Goal: Transaction & Acquisition: Purchase product/service

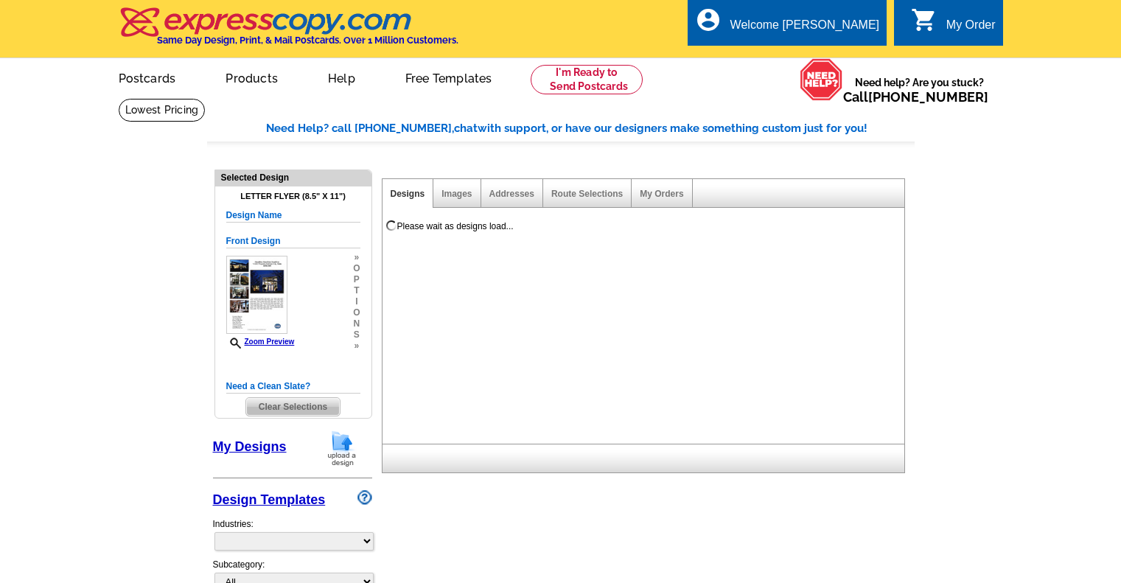
select select "2"
select select "6"
select select "back"
select select "785"
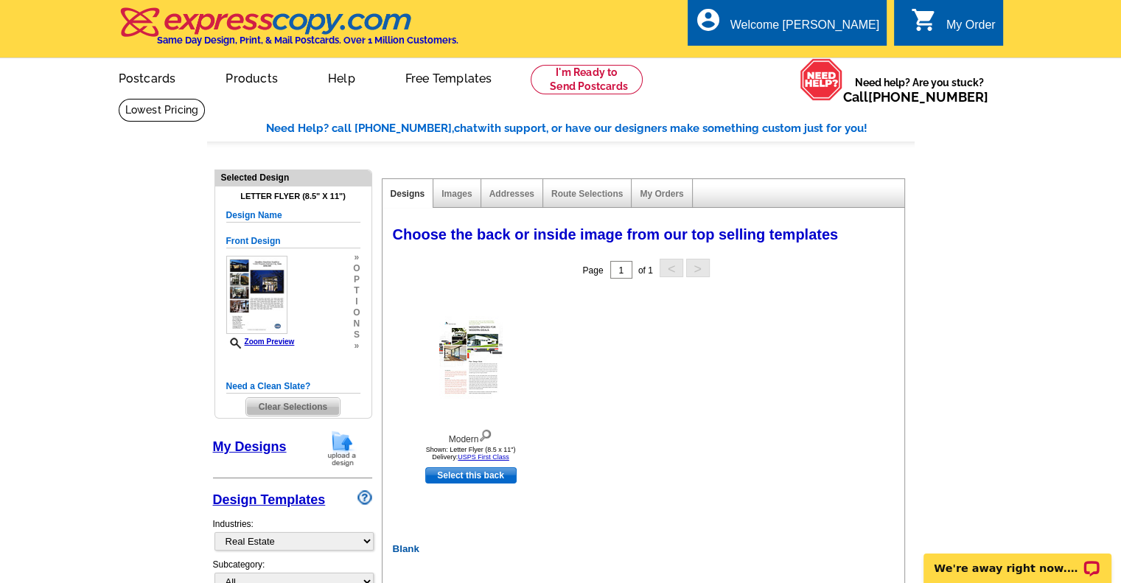
click at [251, 445] on link "My Designs" at bounding box center [250, 446] width 74 height 15
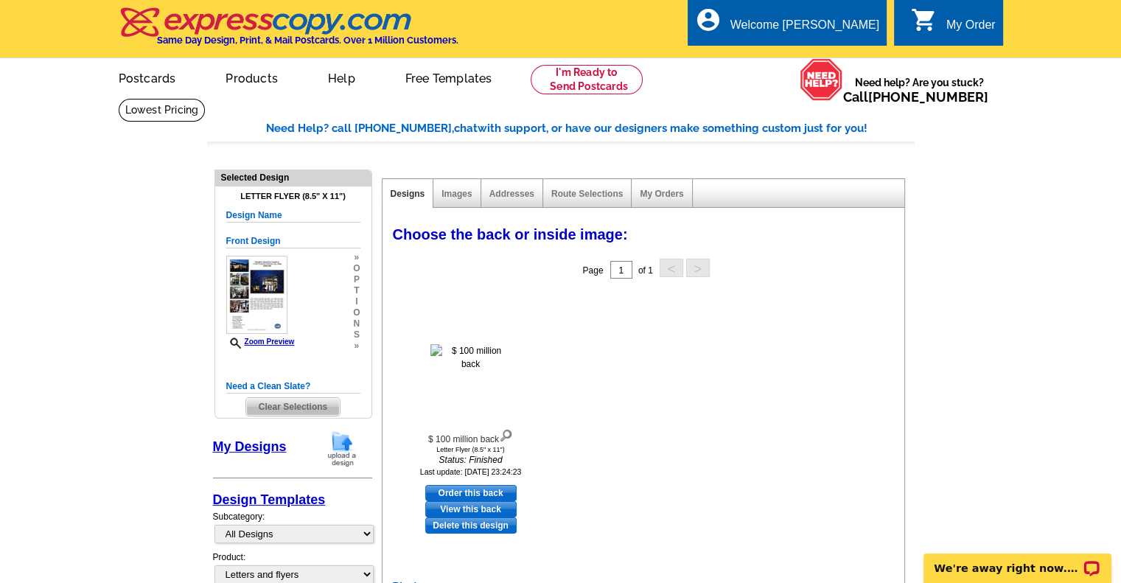
click at [259, 442] on link "My Designs" at bounding box center [250, 446] width 74 height 15
click at [461, 355] on img at bounding box center [470, 357] width 81 height 27
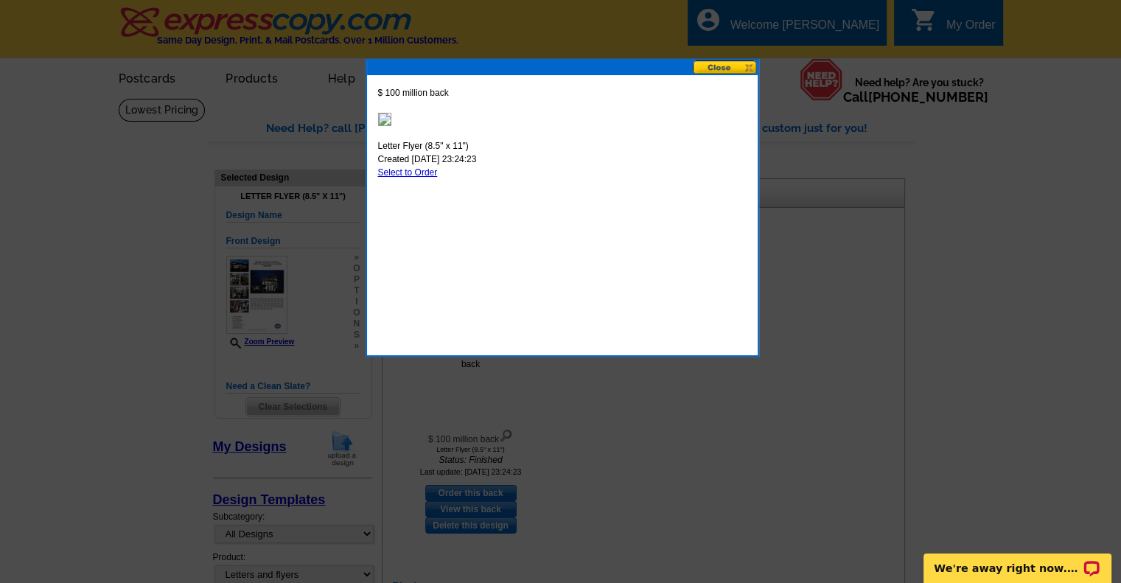
click at [414, 170] on link "Select to Order" at bounding box center [408, 172] width 60 height 10
select select "front"
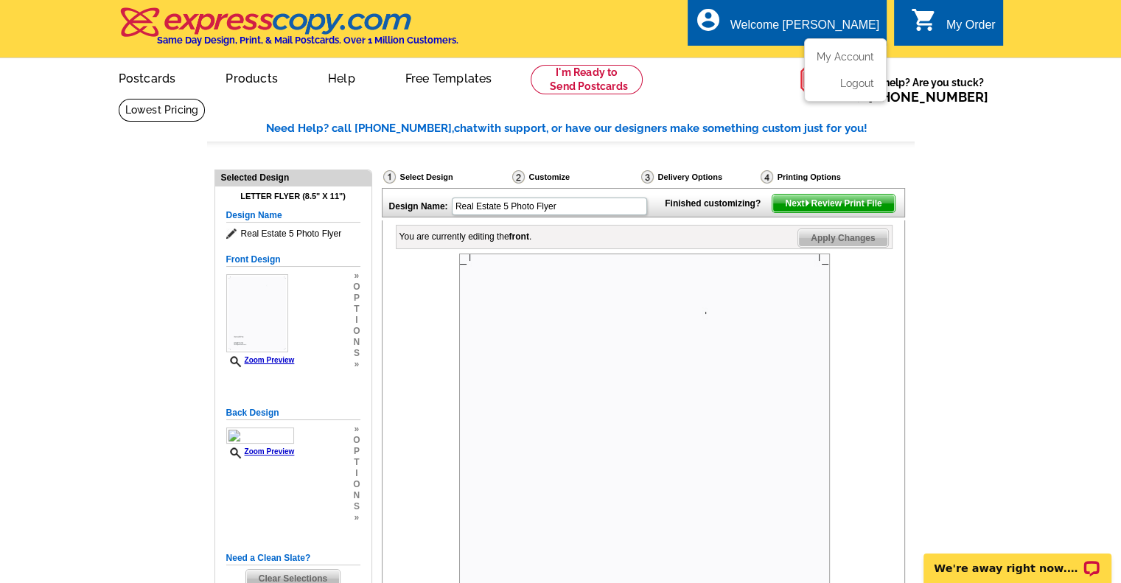
click at [795, 20] on div "Welcome [PERSON_NAME]" at bounding box center [804, 28] width 149 height 21
click at [842, 57] on link "My Account" at bounding box center [842, 56] width 63 height 13
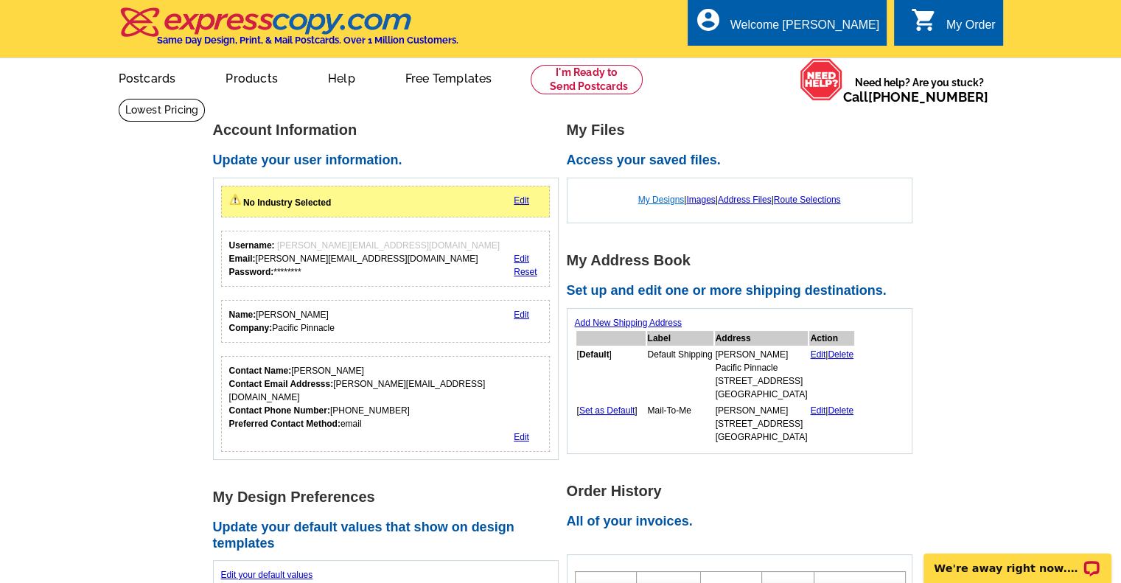
click at [652, 199] on link "My Designs" at bounding box center [661, 200] width 46 height 10
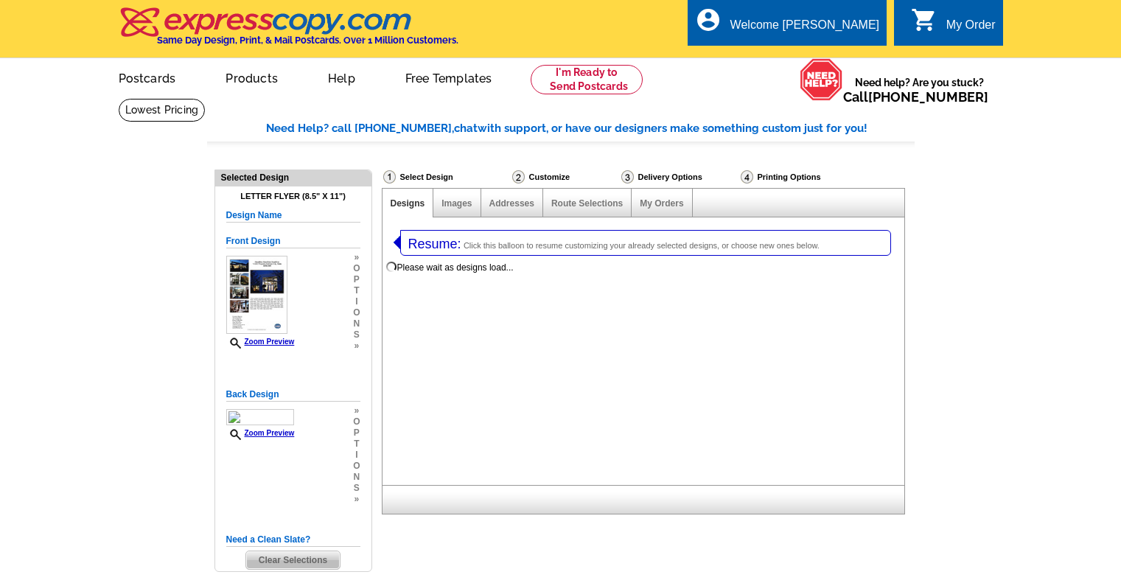
select select "2"
select select "6"
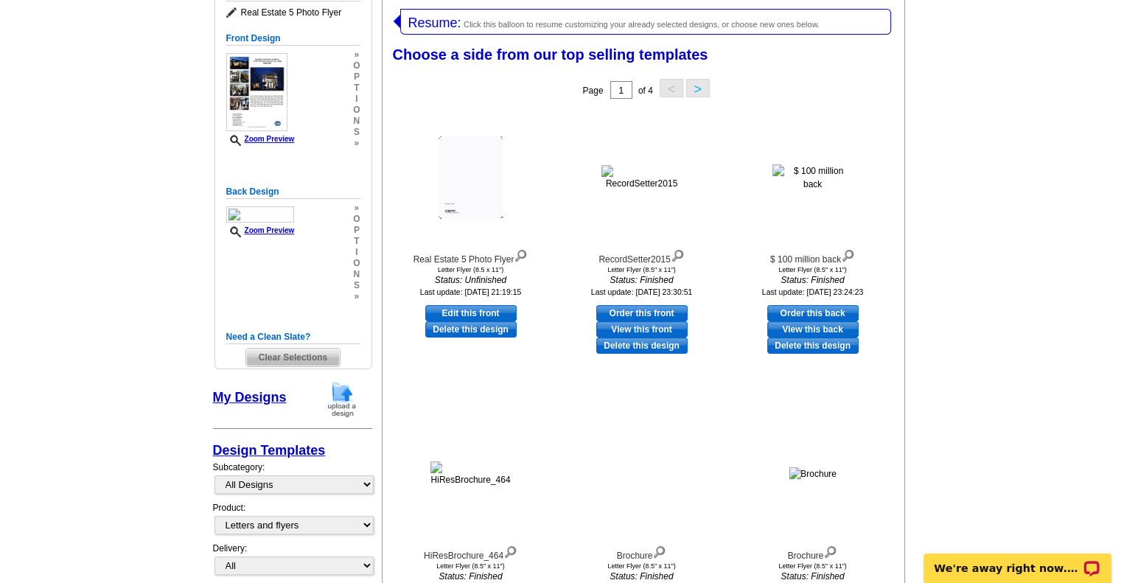
scroll to position [295, 0]
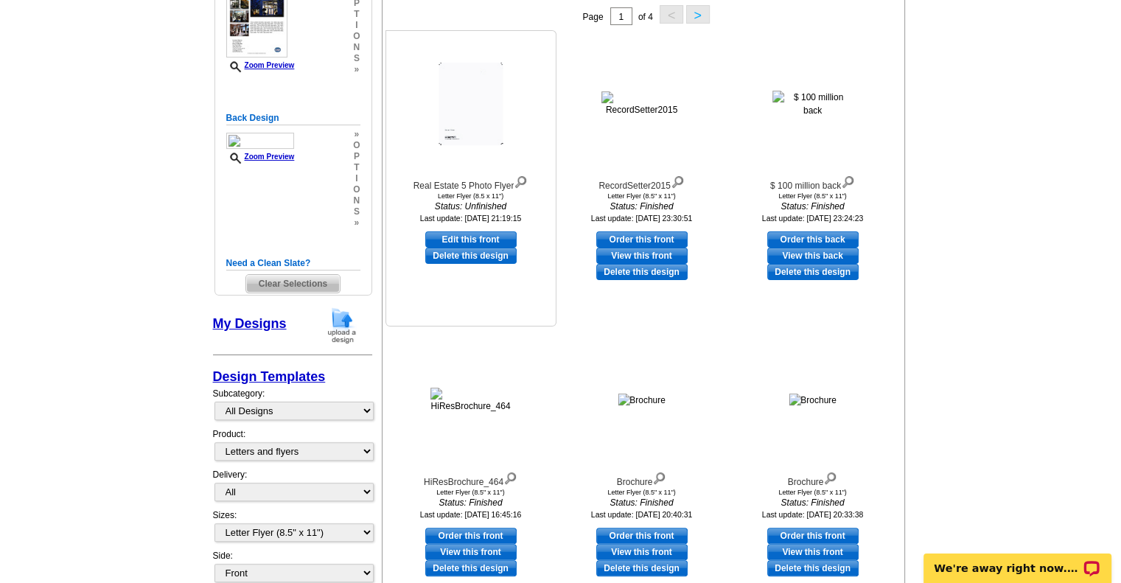
click at [472, 198] on div "Letter Flyer (8.5 x 11")" at bounding box center [471, 195] width 162 height 7
click at [466, 237] on link "Edit this front" at bounding box center [470, 239] width 91 height 16
select select "back"
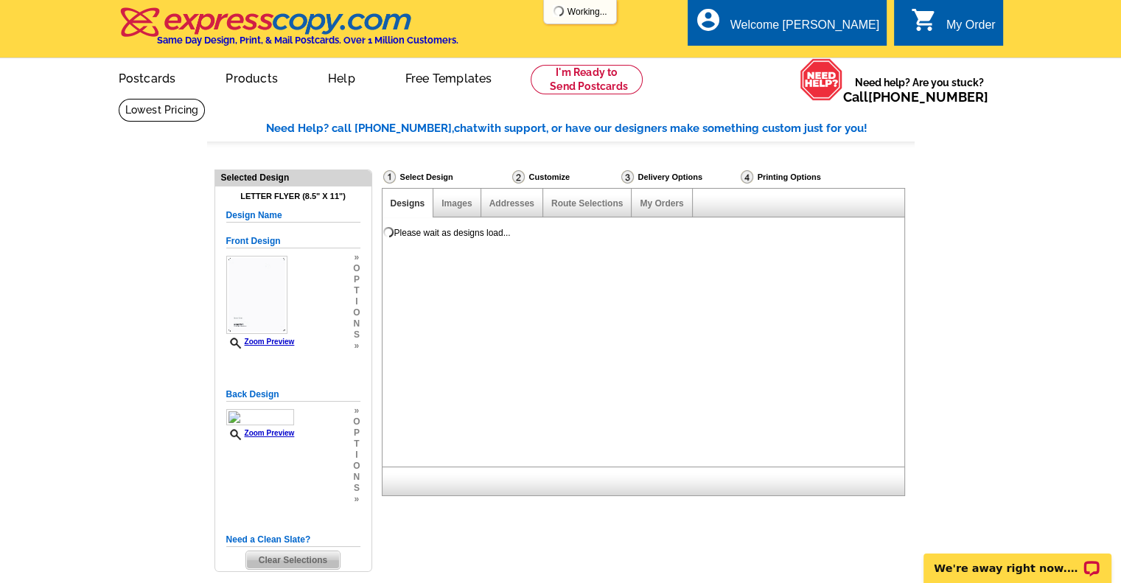
scroll to position [0, 0]
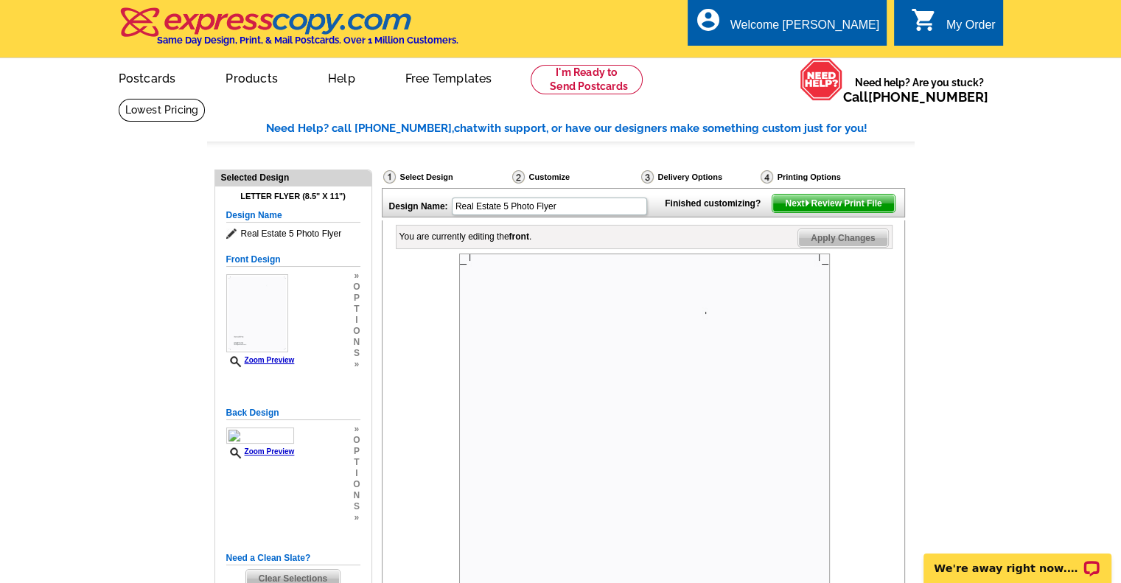
click at [812, 212] on span "Next Review Print File" at bounding box center [833, 204] width 122 height 18
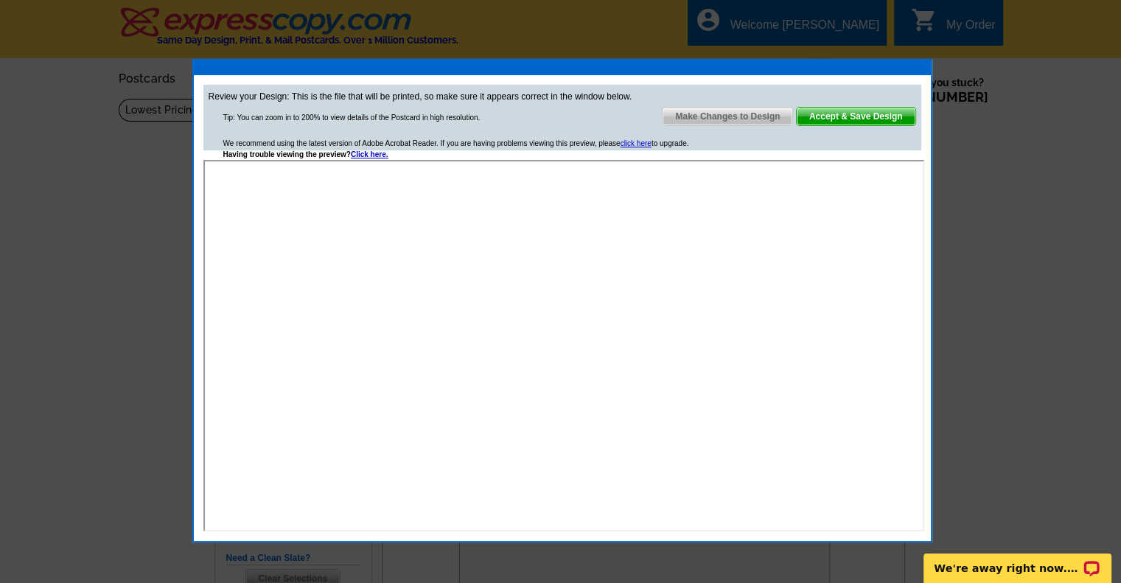
click at [752, 125] on div "Make Changes to Design Accept & Save Design" at bounding box center [789, 118] width 254 height 22
click at [733, 117] on span "Make Changes to Design" at bounding box center [728, 117] width 130 height 18
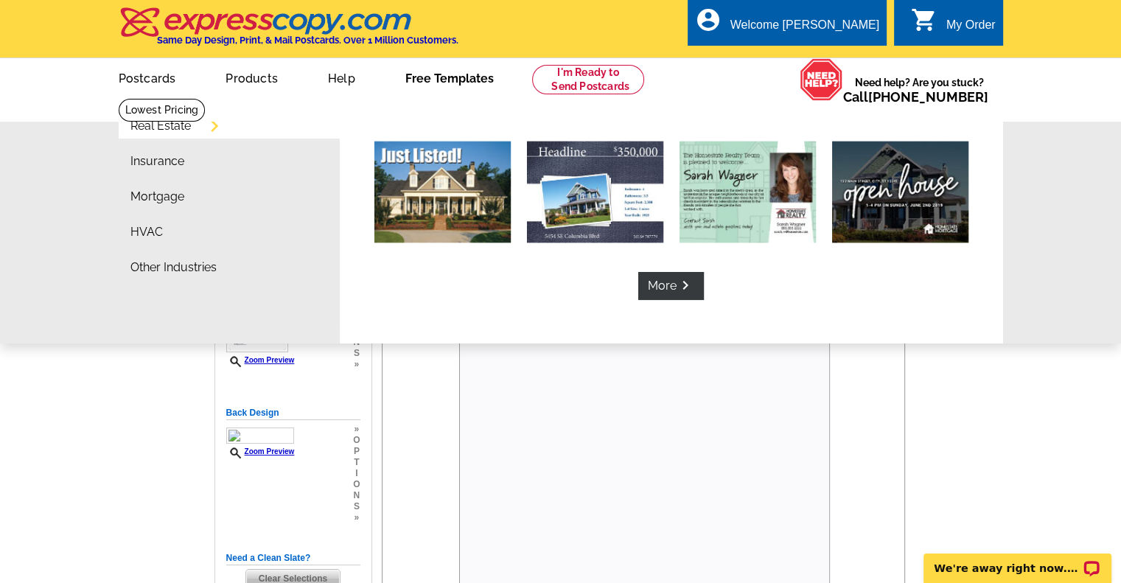
click at [448, 77] on link "Free Templates" at bounding box center [450, 77] width 136 height 35
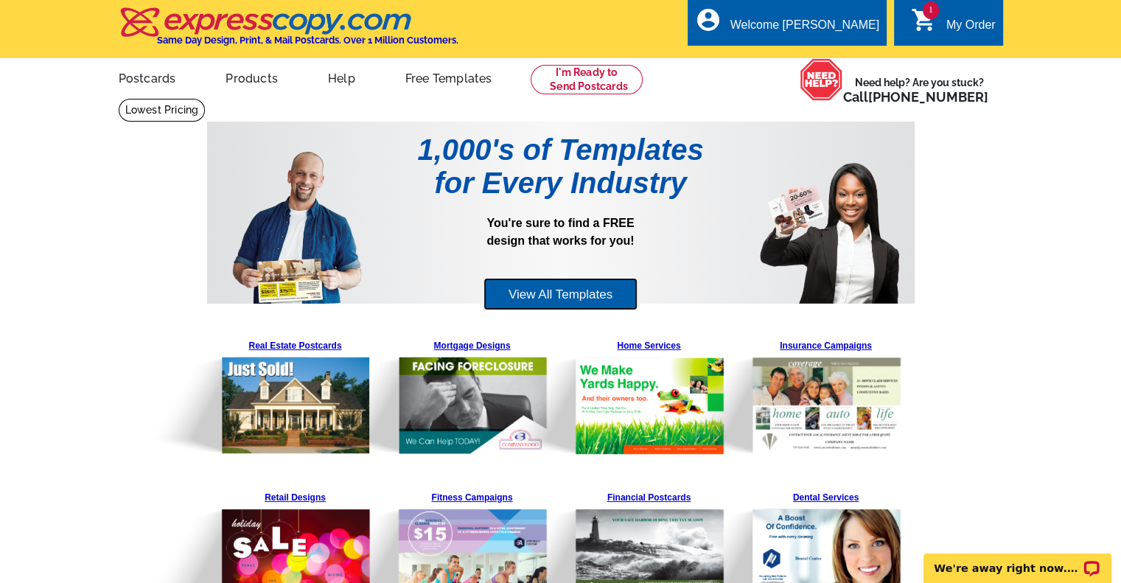
click at [585, 298] on link "View All Templates" at bounding box center [561, 294] width 154 height 33
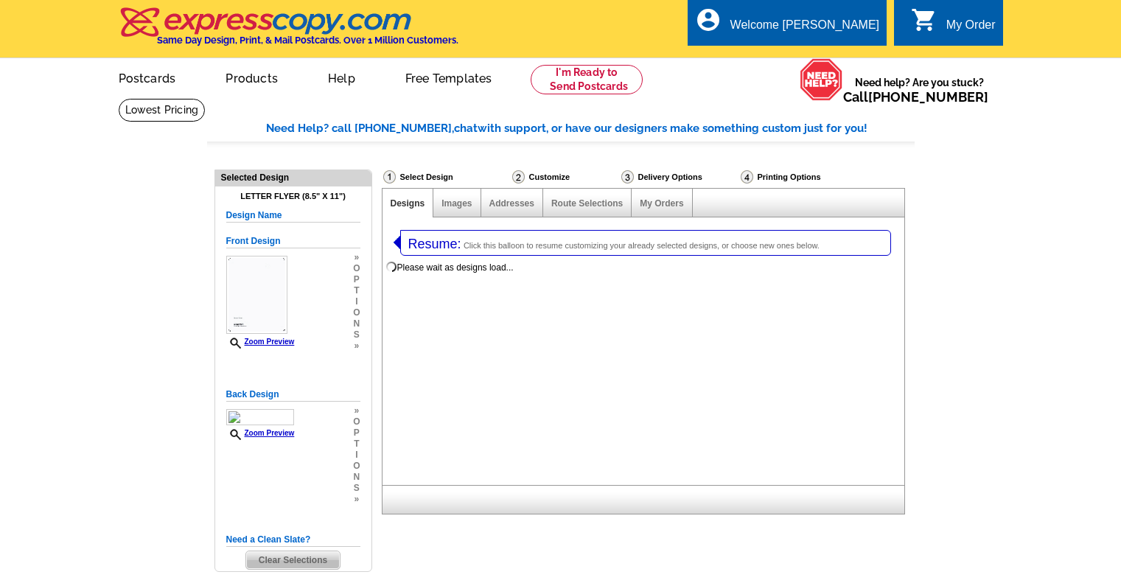
select select "2"
select select "6"
select select "785"
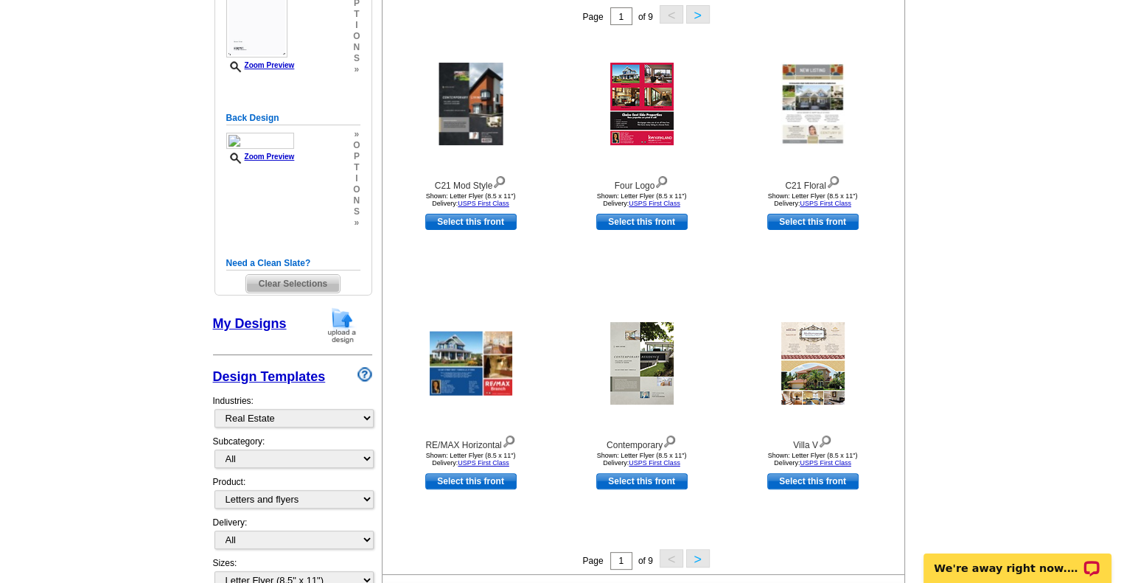
scroll to position [590, 0]
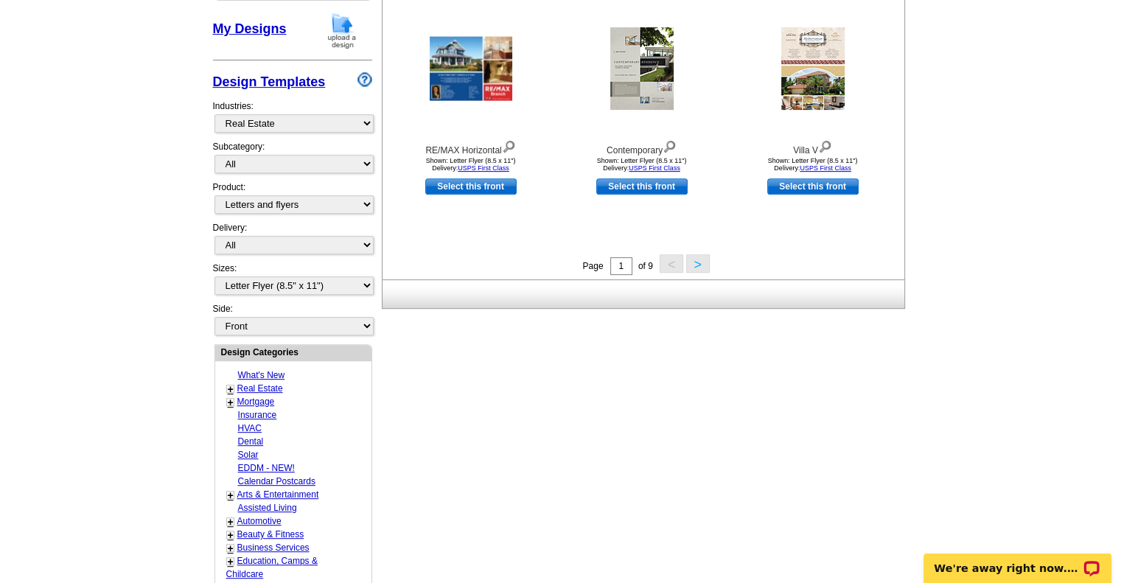
click at [700, 268] on button ">" at bounding box center [698, 263] width 24 height 18
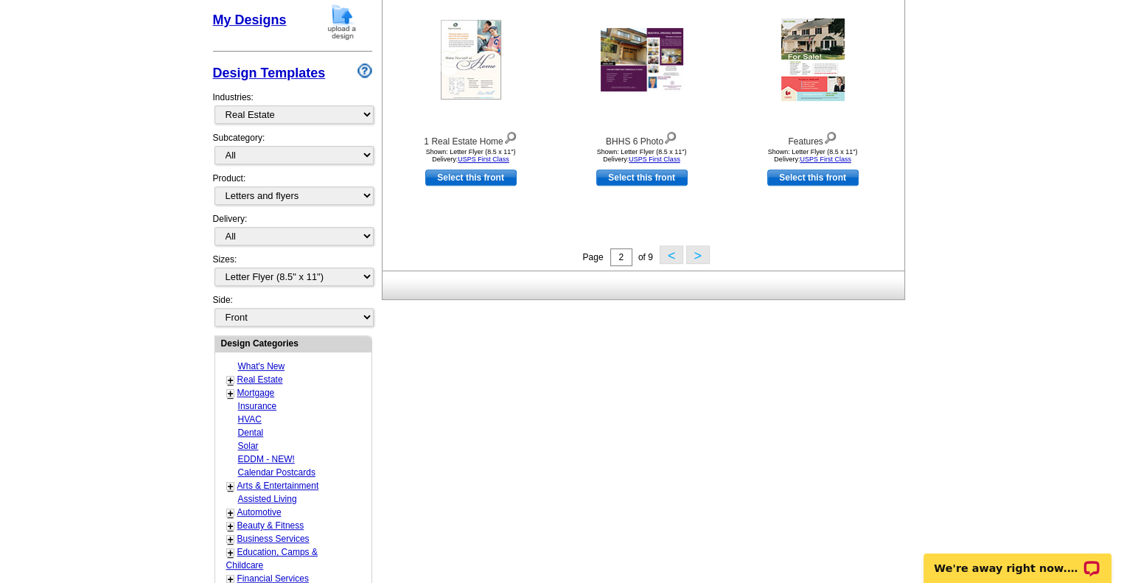
scroll to position [596, 0]
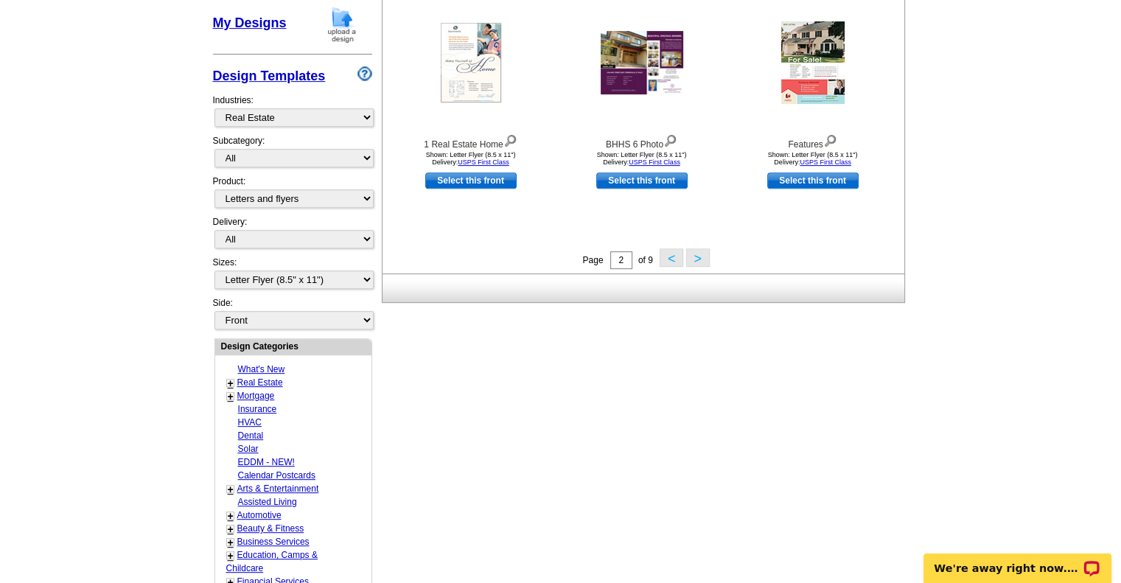
click at [698, 260] on button ">" at bounding box center [698, 257] width 24 height 18
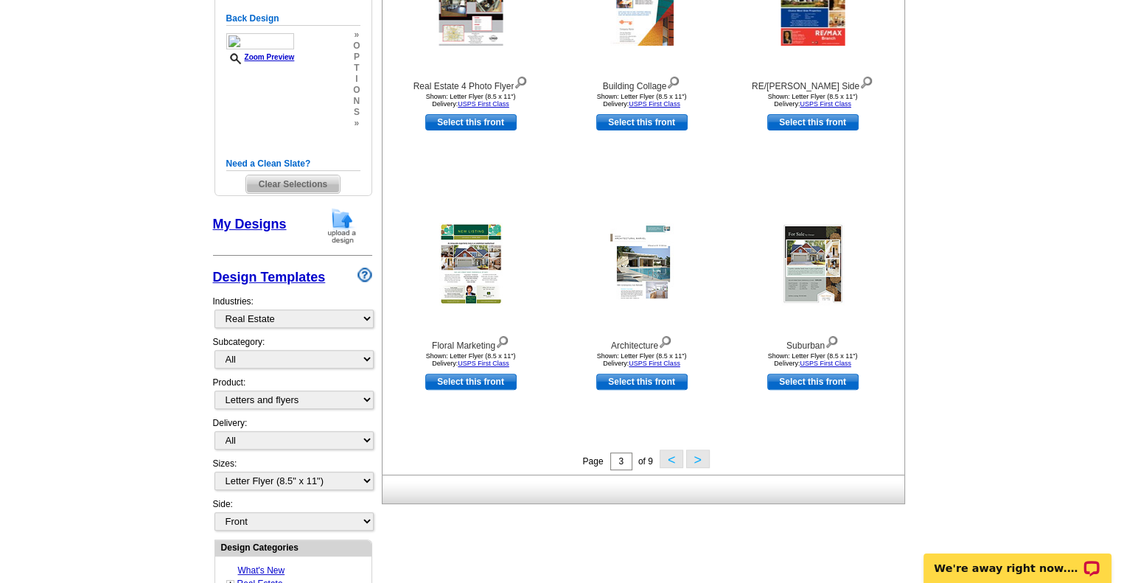
scroll to position [448, 0]
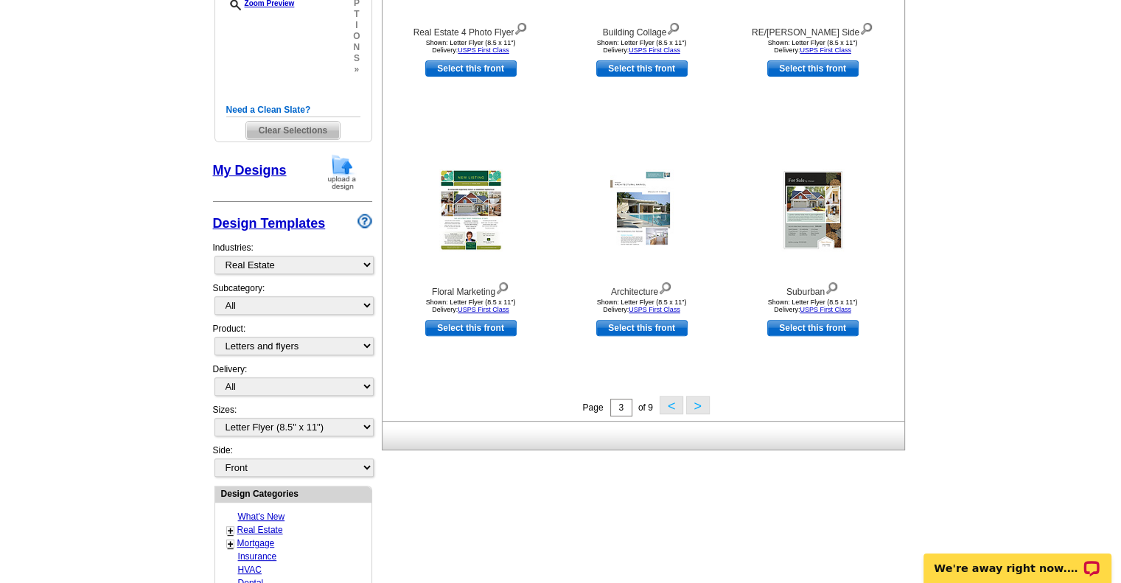
click at [702, 404] on button ">" at bounding box center [698, 405] width 24 height 18
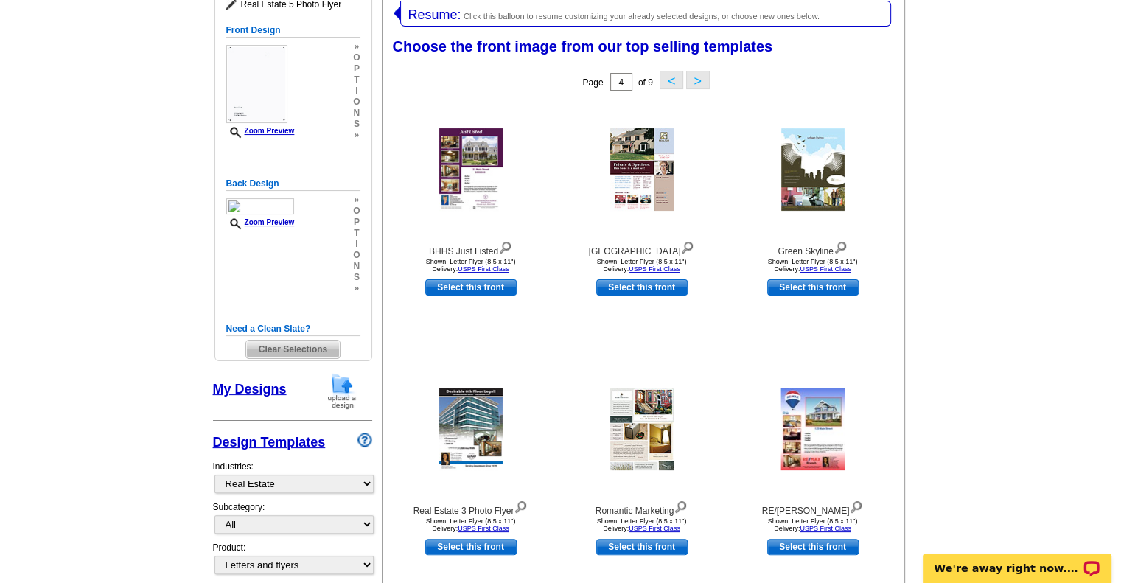
scroll to position [227, 0]
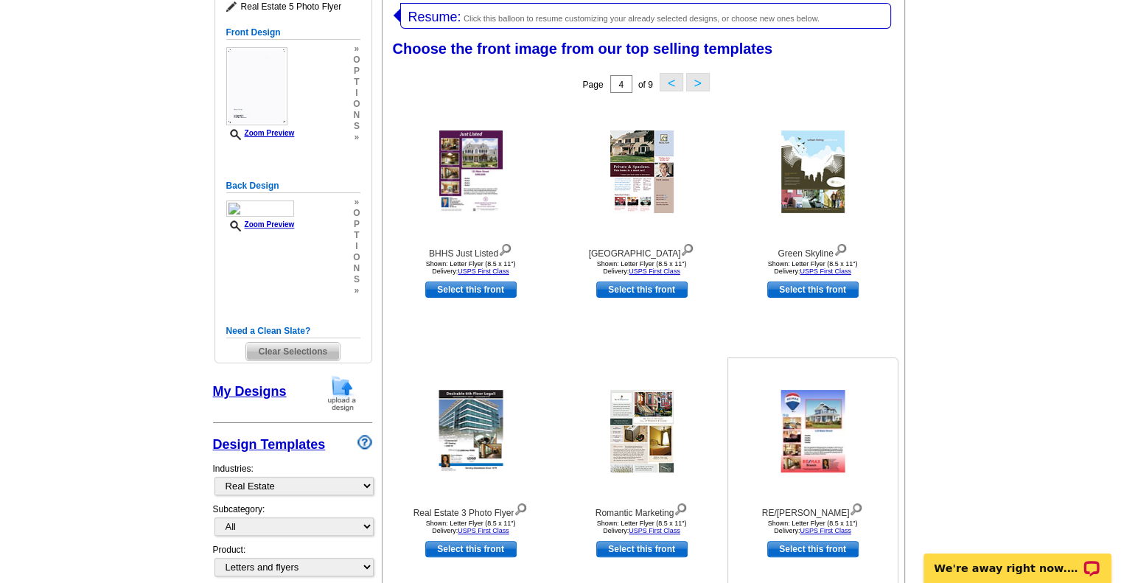
click at [809, 416] on img at bounding box center [813, 431] width 64 height 83
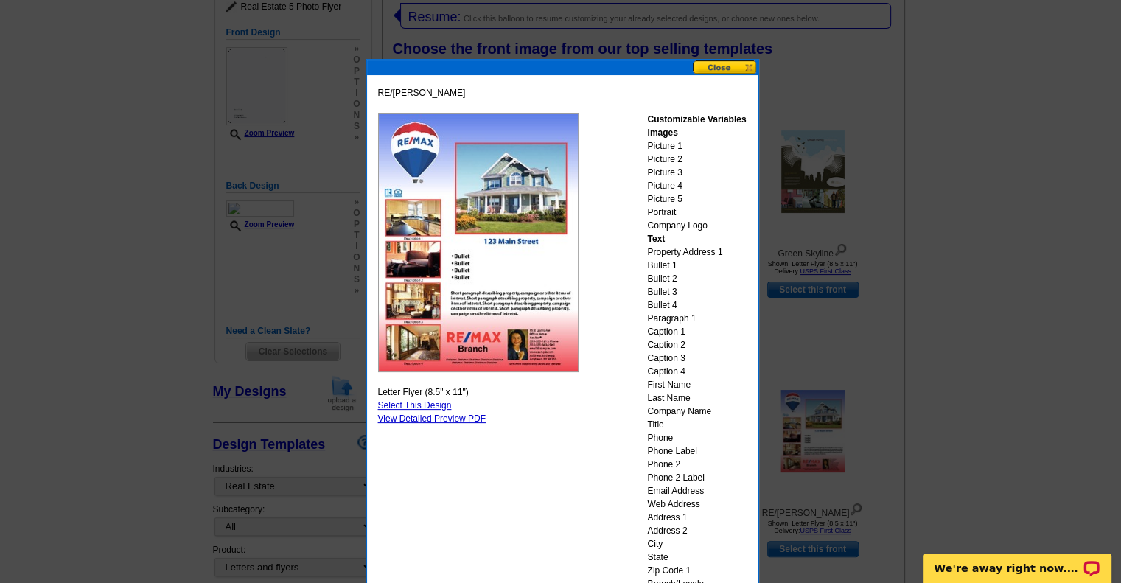
click at [419, 400] on link "Select This Design" at bounding box center [415, 405] width 74 height 10
select select "back"
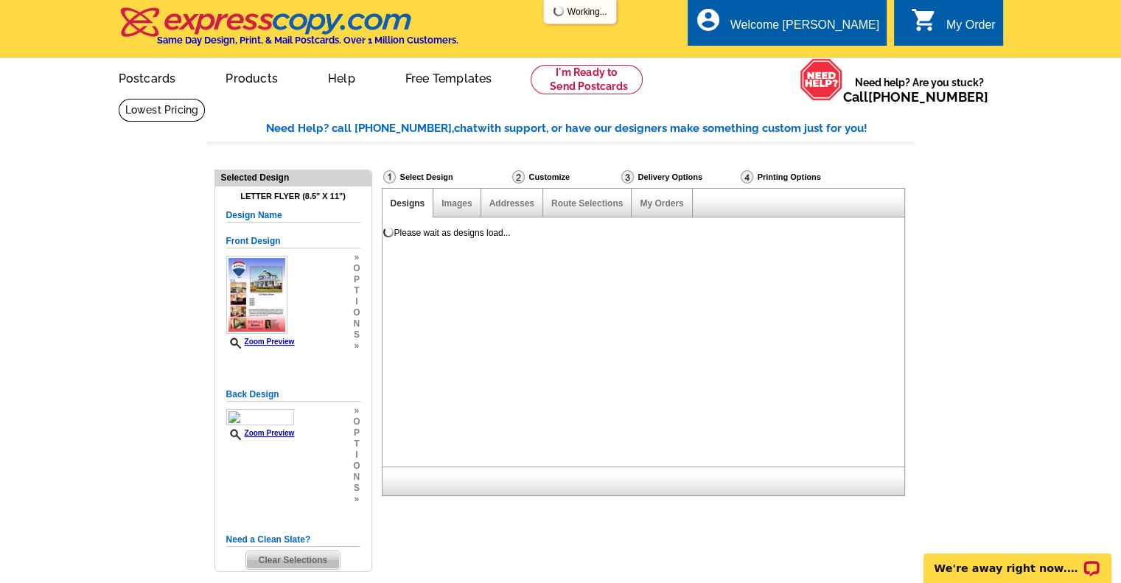
scroll to position [0, 0]
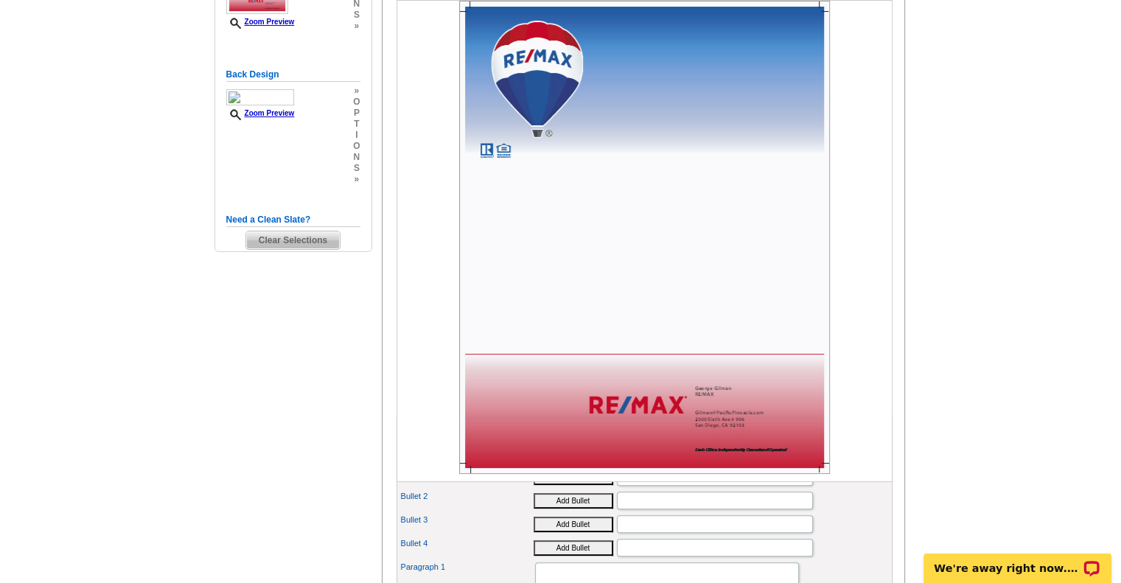
scroll to position [369, 0]
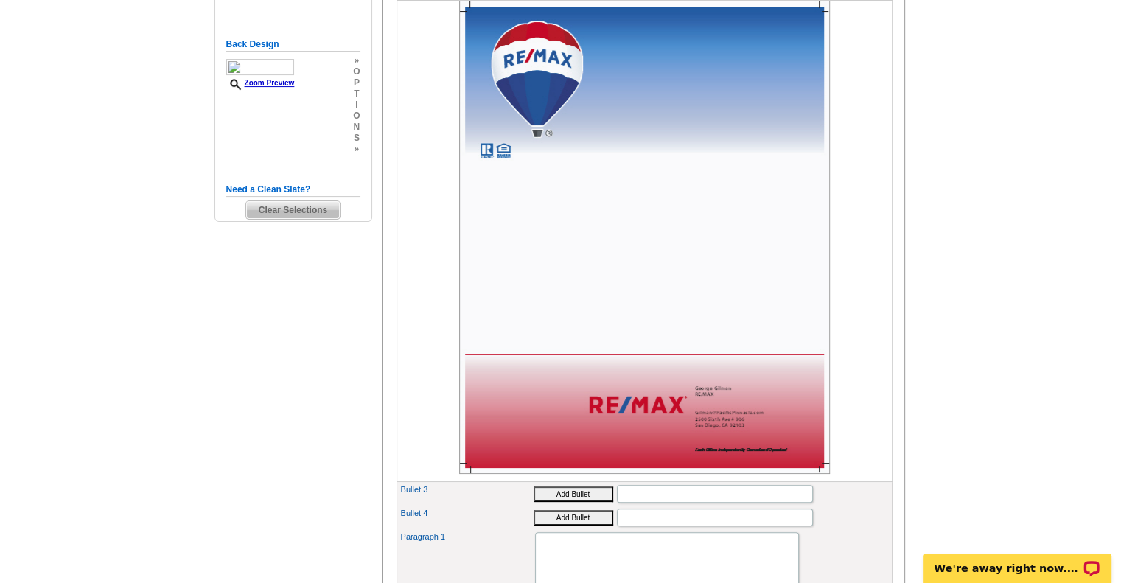
click at [503, 217] on img at bounding box center [644, 237] width 371 height 473
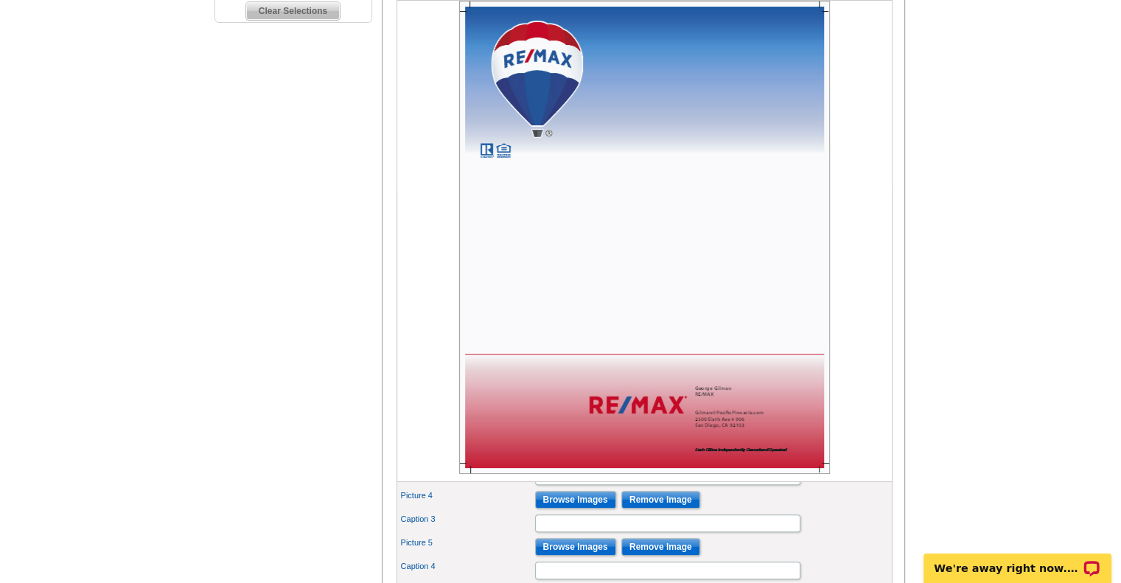
scroll to position [590, 0]
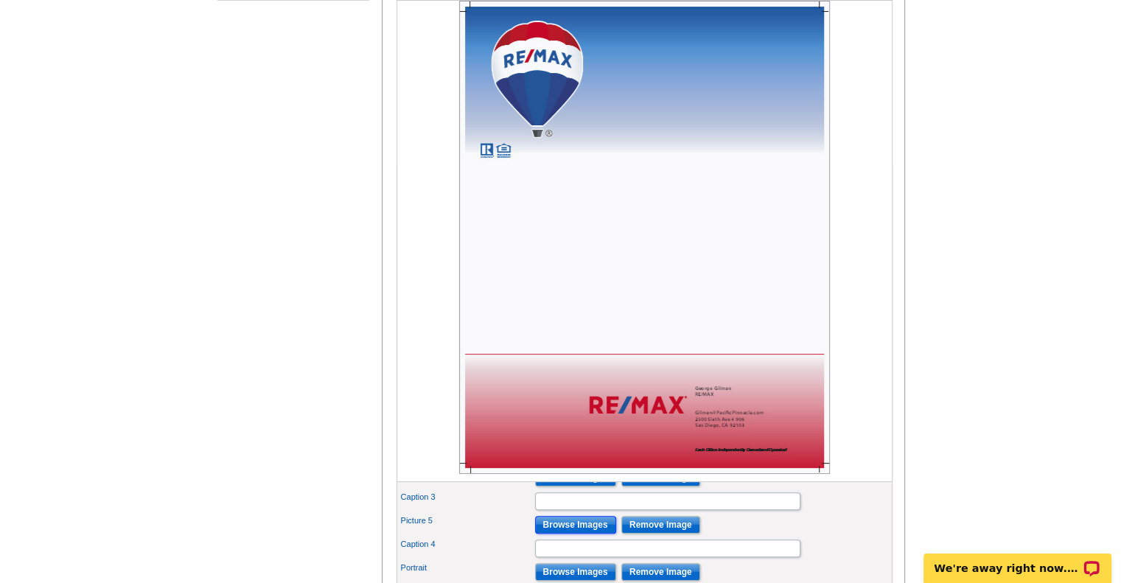
click at [596, 534] on input "Browse Images" at bounding box center [575, 525] width 81 height 18
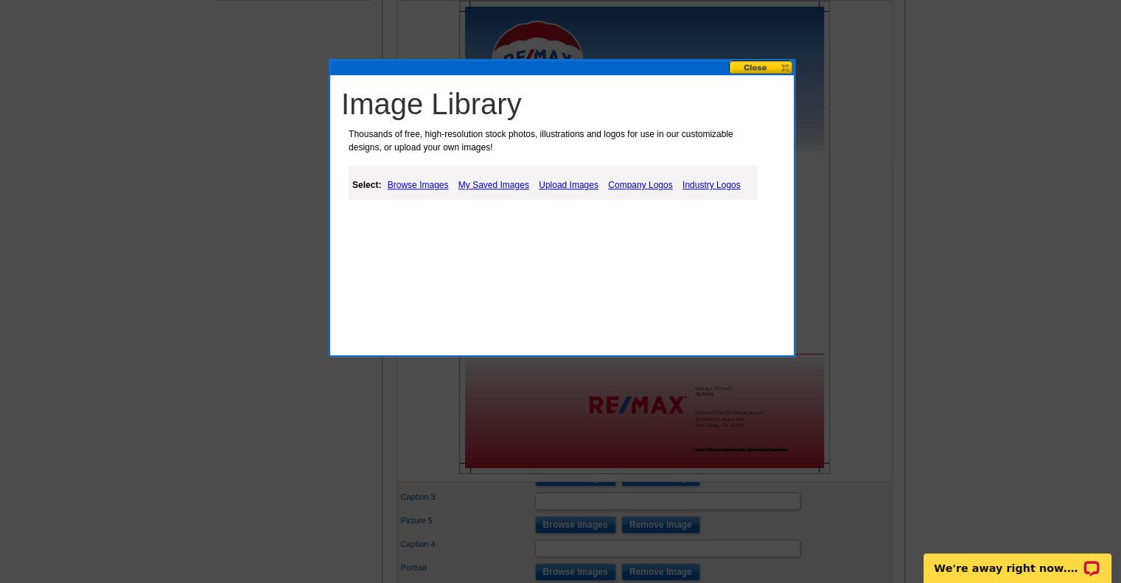
click at [425, 183] on link "Browse Images" at bounding box center [418, 185] width 69 height 18
click at [416, 219] on link "People" at bounding box center [426, 222] width 27 height 10
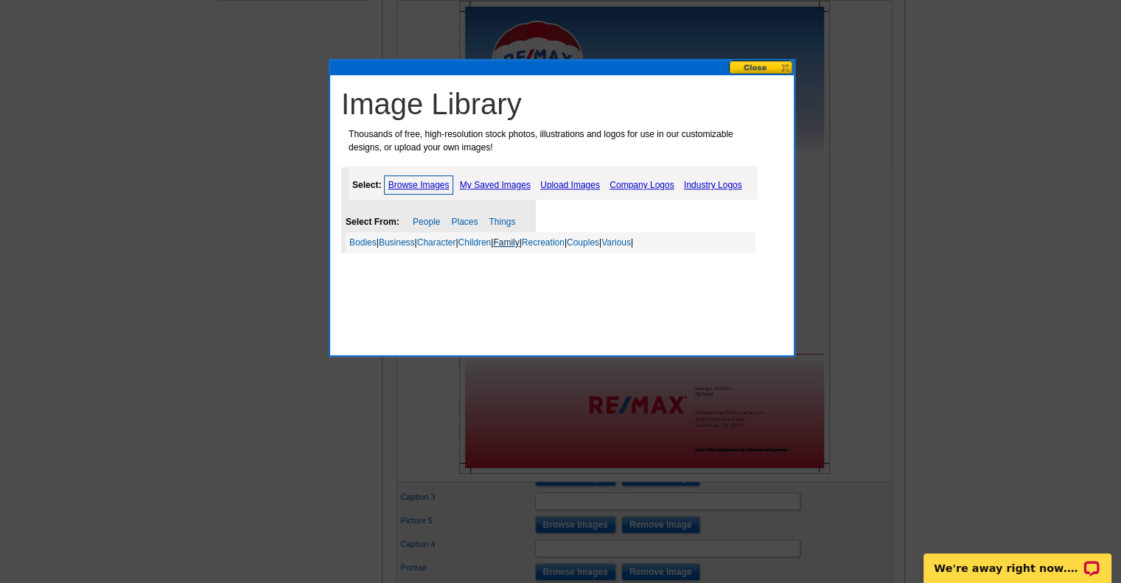
click at [519, 239] on link "Family" at bounding box center [506, 242] width 26 height 10
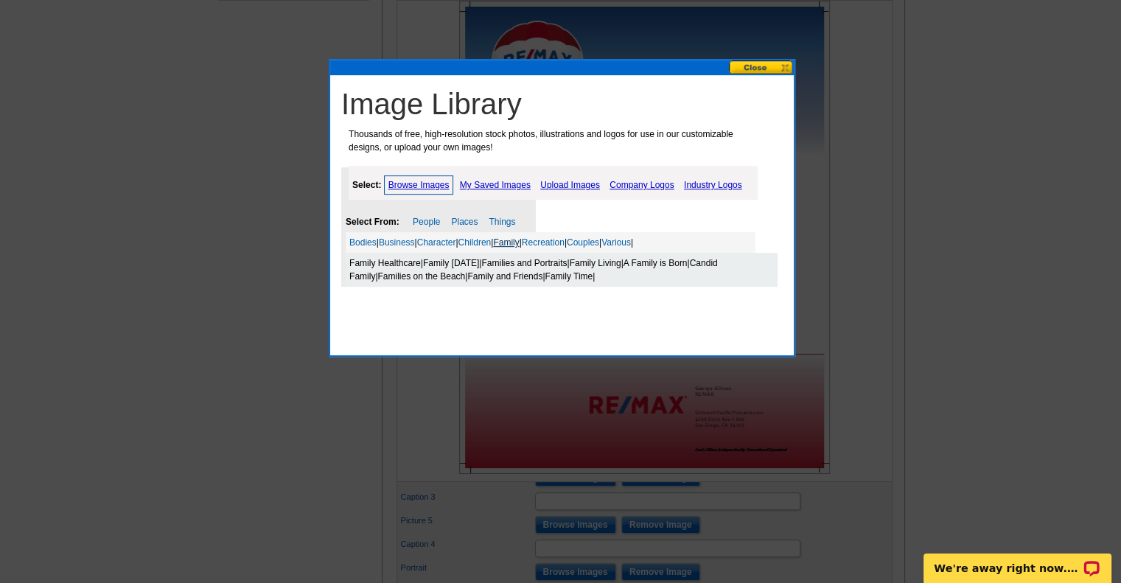
click at [519, 239] on link "Family" at bounding box center [506, 242] width 26 height 10
click at [767, 69] on button at bounding box center [761, 67] width 65 height 14
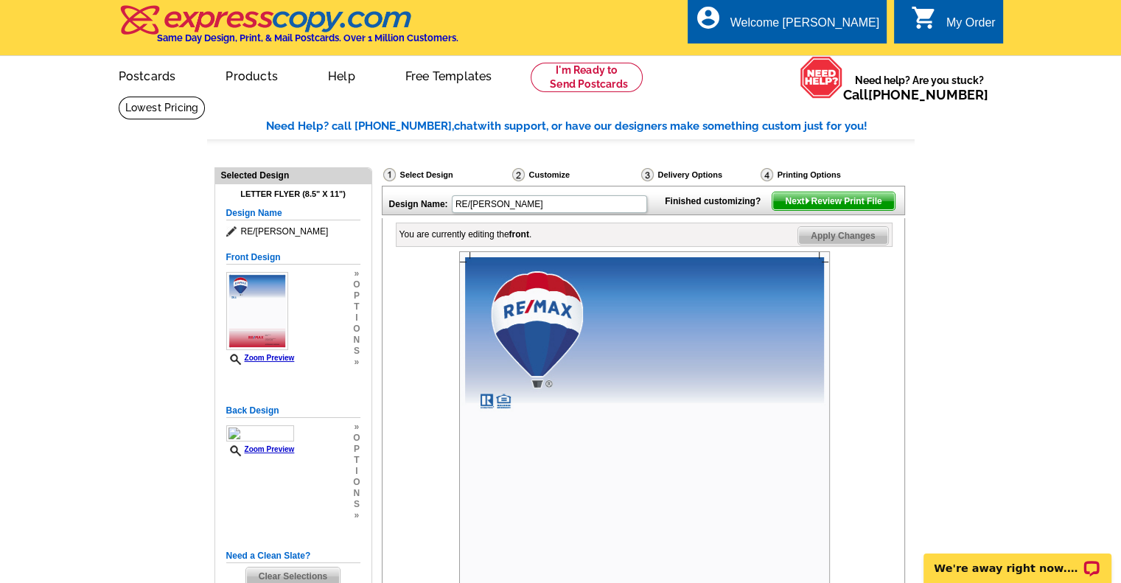
scroll to position [0, 0]
